Goal: Task Accomplishment & Management: Use online tool/utility

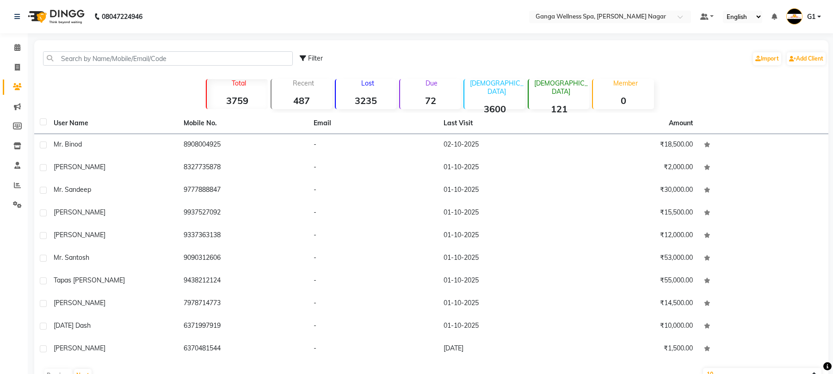
click at [120, 58] on input "text" at bounding box center [168, 58] width 250 height 14
type input "9"
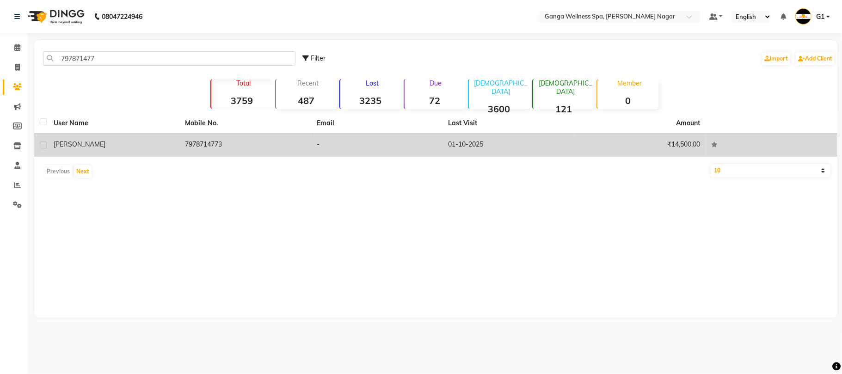
type input "797871477"
click at [187, 148] on td "7978714773" at bounding box center [246, 145] width 132 height 23
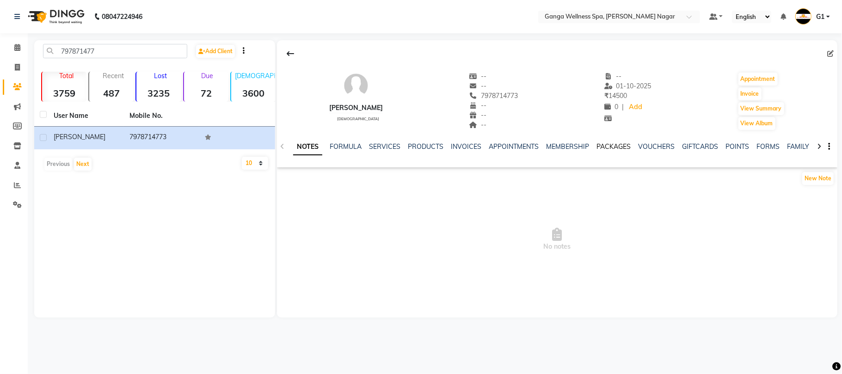
click at [612, 145] on link "PACKAGES" at bounding box center [614, 146] width 34 height 8
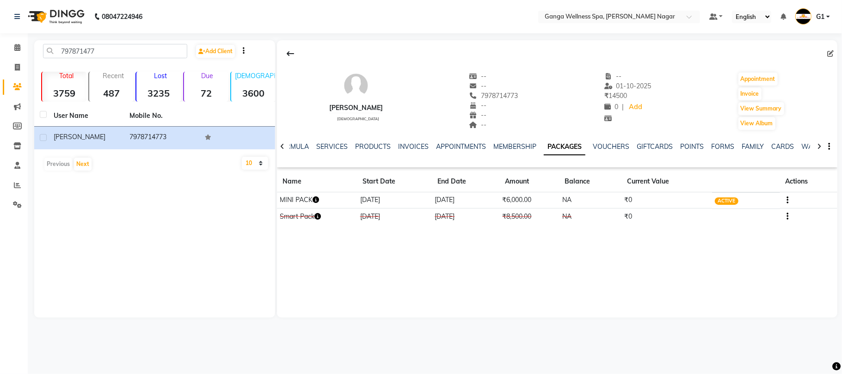
click at [317, 200] on icon "button" at bounding box center [316, 200] width 6 height 6
click at [331, 143] on link "SERVICES" at bounding box center [331, 146] width 31 height 8
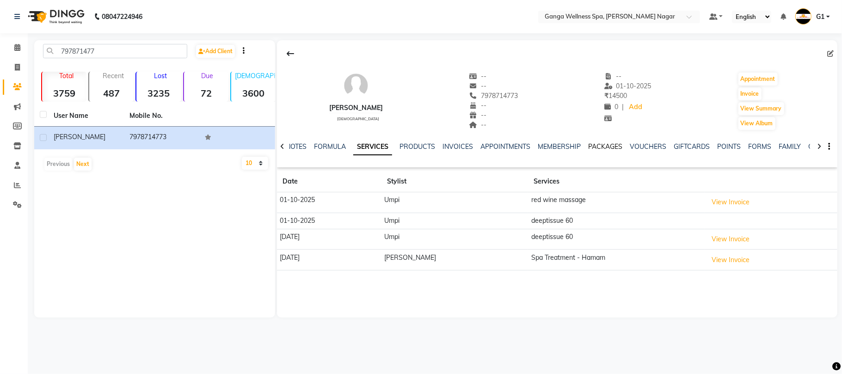
click at [606, 147] on link "PACKAGES" at bounding box center [605, 146] width 34 height 8
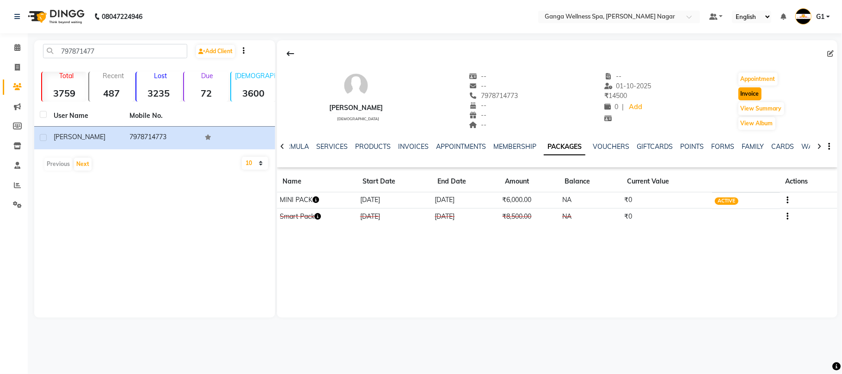
click at [759, 90] on button "Invoice" at bounding box center [750, 93] width 23 height 13
select select "service"
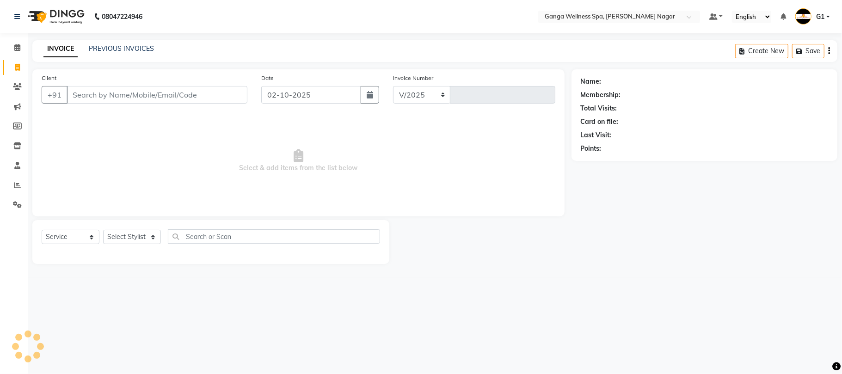
select select "762"
type input "3369"
click at [124, 239] on select "Select Stylist" at bounding box center [132, 237] width 58 height 14
type input "7978714773"
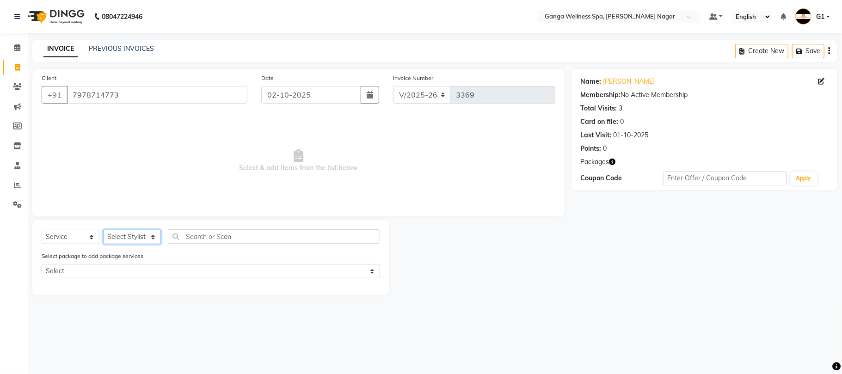
select select "12281"
click at [103, 230] on select "Select Stylist Abhi [PERSON_NAME] Alexa AMMY AMMY [PERSON_NAME] anya APPI [PERS…" at bounding box center [132, 237] width 58 height 14
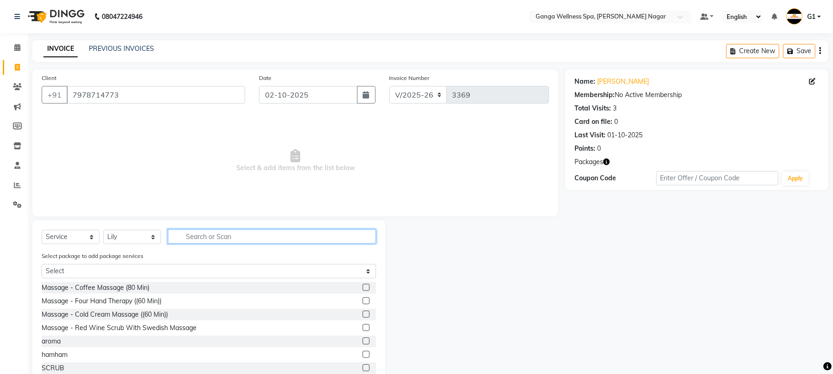
click at [213, 235] on input "text" at bounding box center [272, 236] width 208 height 14
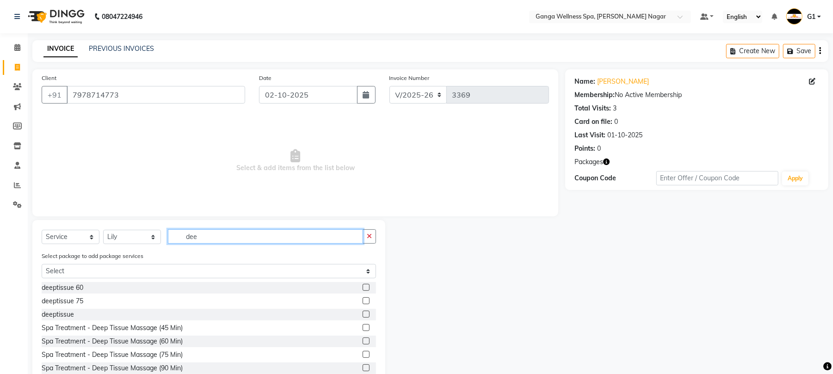
type input "dee"
click at [363, 290] on label at bounding box center [366, 287] width 7 height 7
click at [363, 290] on input "checkbox" at bounding box center [366, 288] width 6 height 6
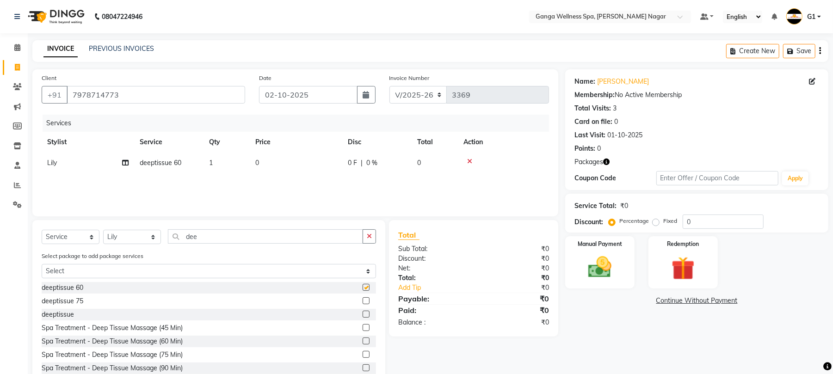
checkbox input "false"
click at [674, 265] on img at bounding box center [683, 268] width 40 height 30
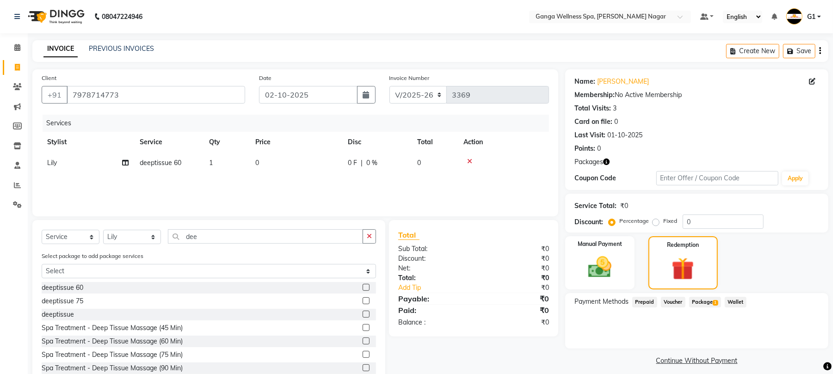
click at [707, 309] on div "Payment Methods Prepaid Voucher Package 1 Wallet" at bounding box center [696, 321] width 263 height 56
click at [707, 305] on span "Package 1" at bounding box center [705, 302] width 32 height 11
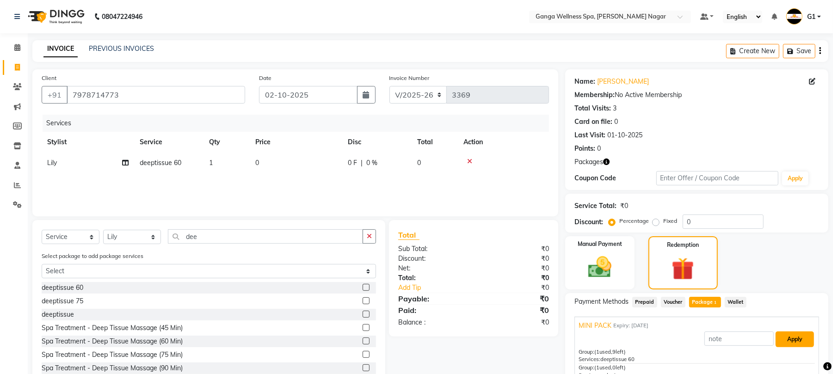
click at [787, 339] on button "Apply" at bounding box center [795, 340] width 38 height 16
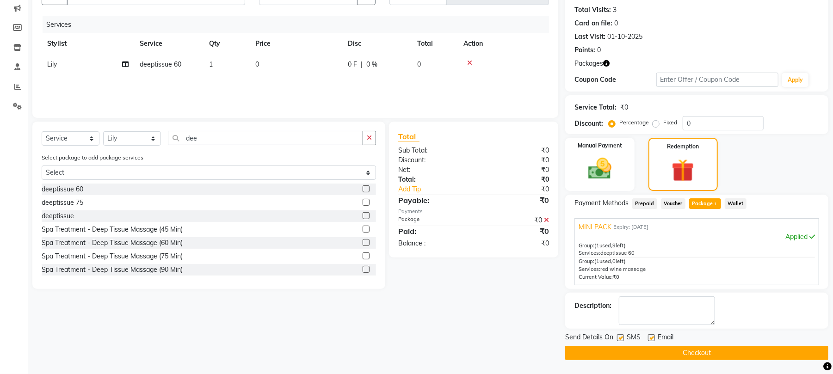
click at [655, 353] on button "Checkout" at bounding box center [696, 353] width 263 height 14
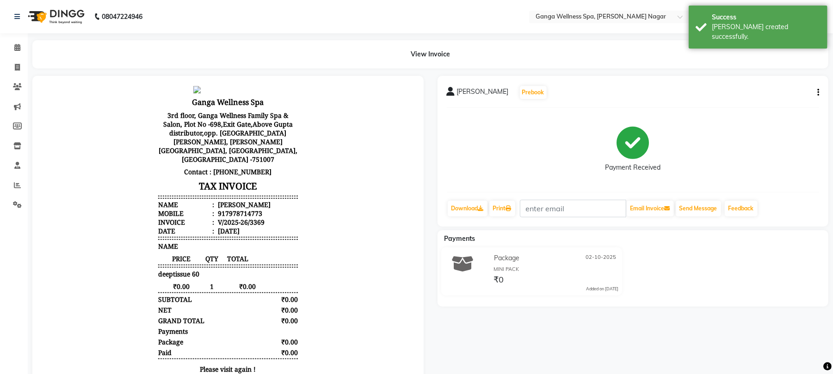
scroll to position [62, 0]
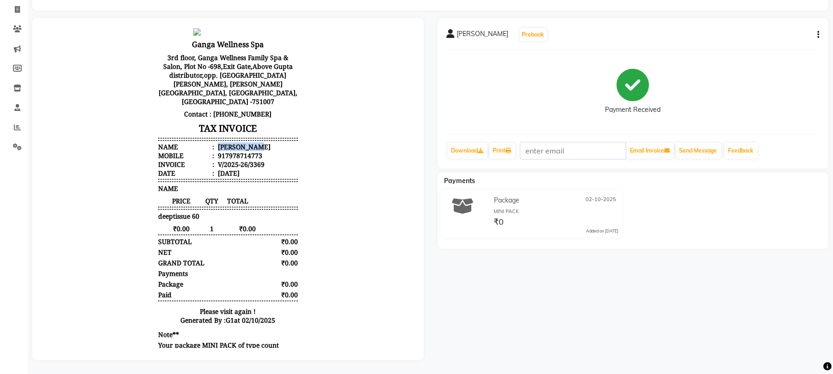
drag, startPoint x: 208, startPoint y: 129, endPoint x: 267, endPoint y: 130, distance: 59.2
click at [267, 142] on li "Name : [PERSON_NAME]" at bounding box center [228, 146] width 140 height 9
copy div "[PERSON_NAME]"
